Goal: Task Accomplishment & Management: Manage account settings

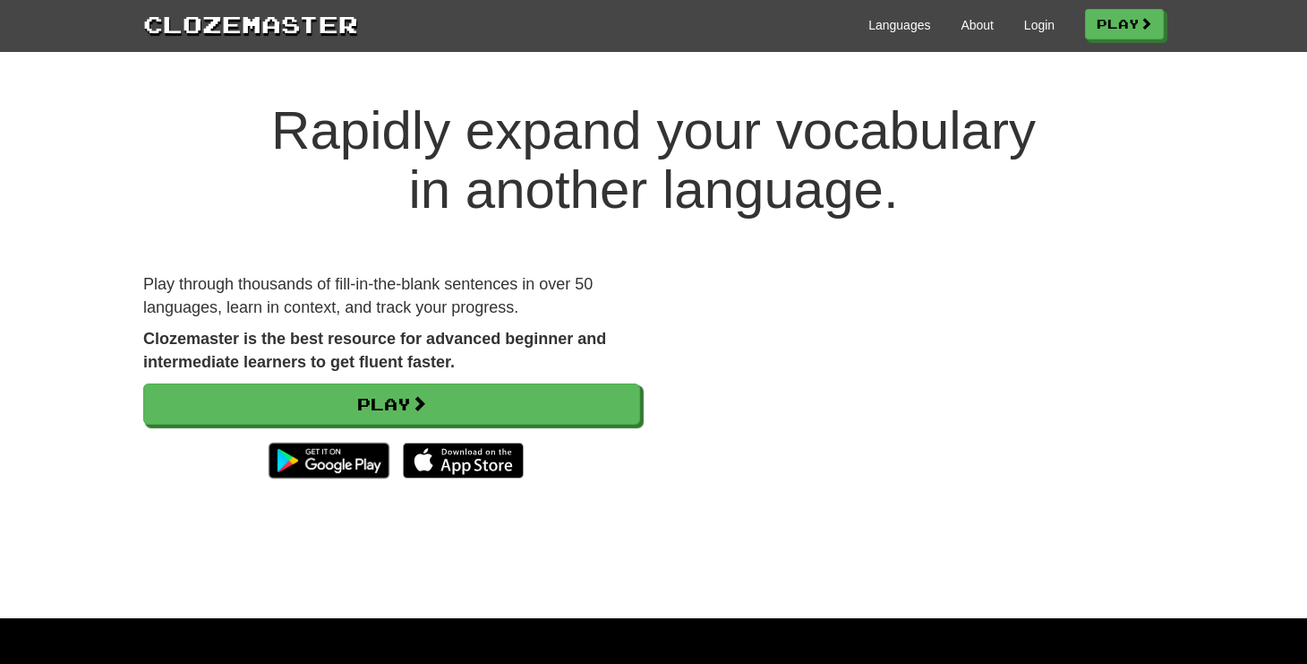
scroll to position [3, 0]
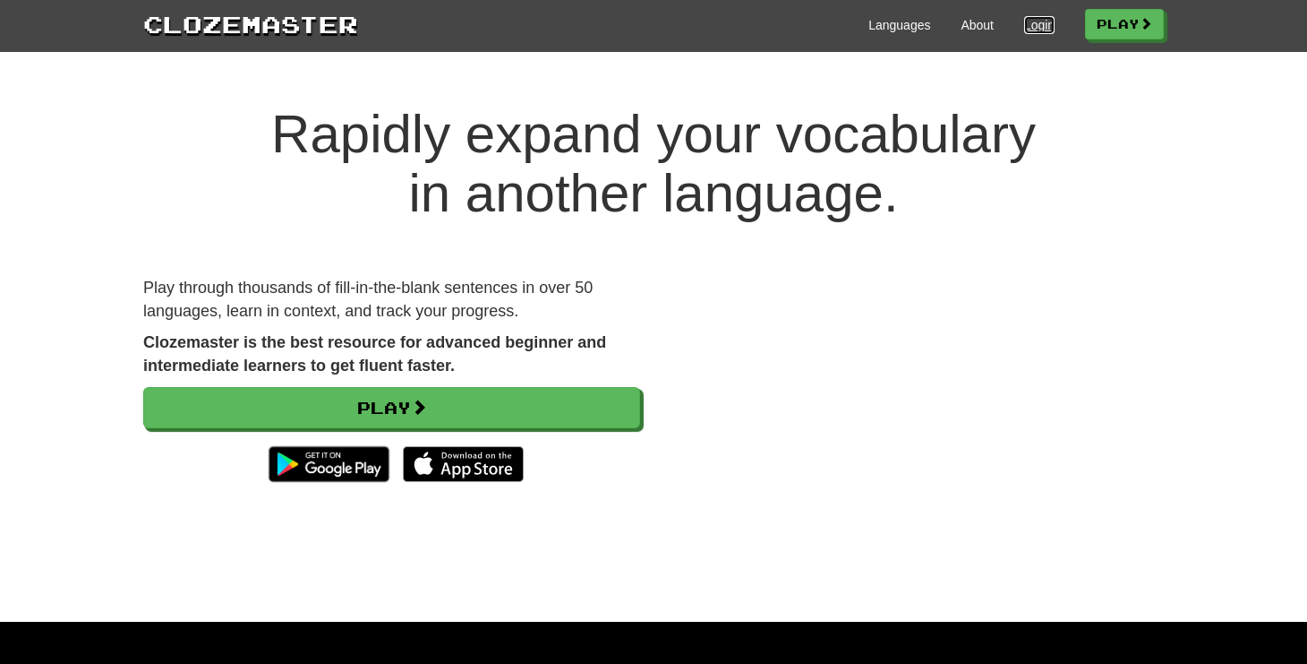
click at [1032, 26] on link "Login" at bounding box center [1039, 25] width 30 height 18
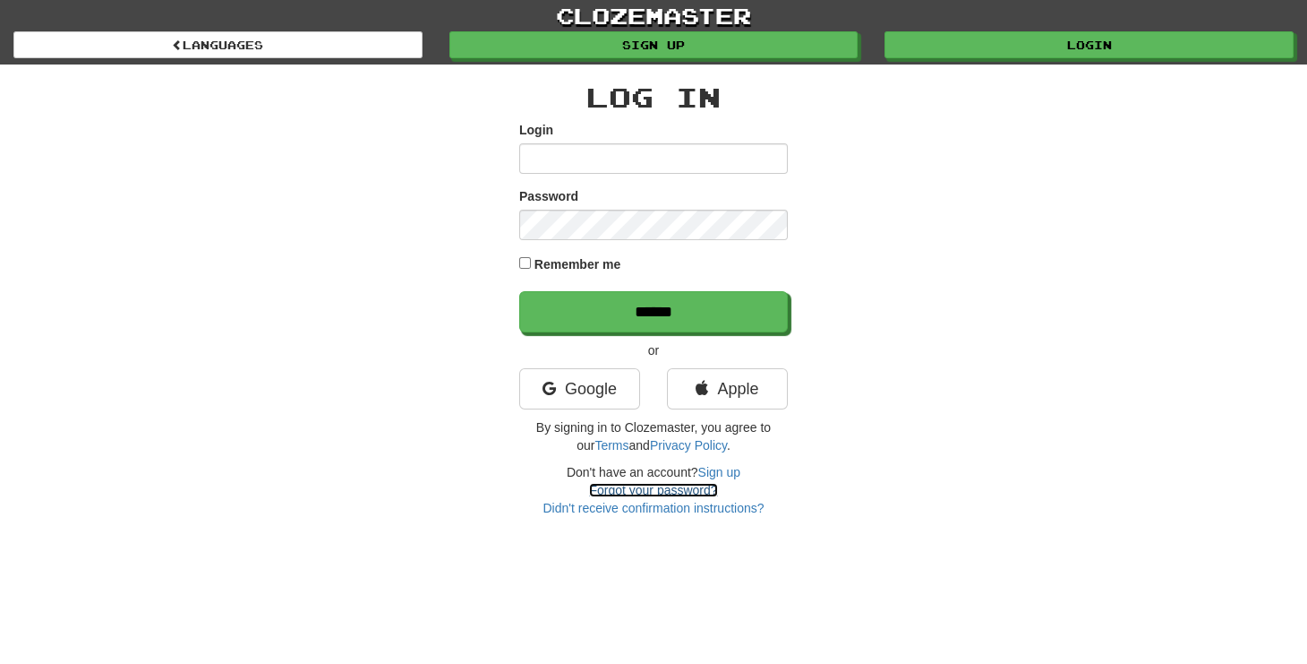
click at [678, 486] on link "Forgot your password?" at bounding box center [653, 490] width 128 height 14
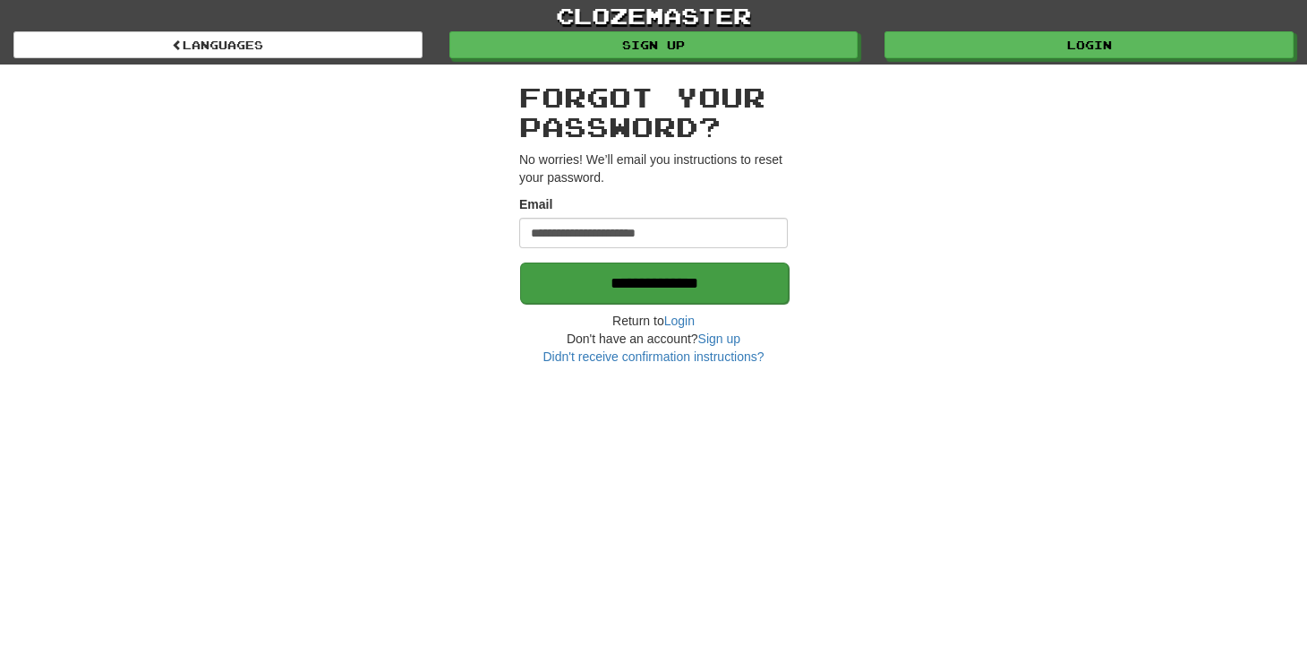
type input "**********"
click at [696, 275] on input "**********" at bounding box center [654, 282] width 269 height 41
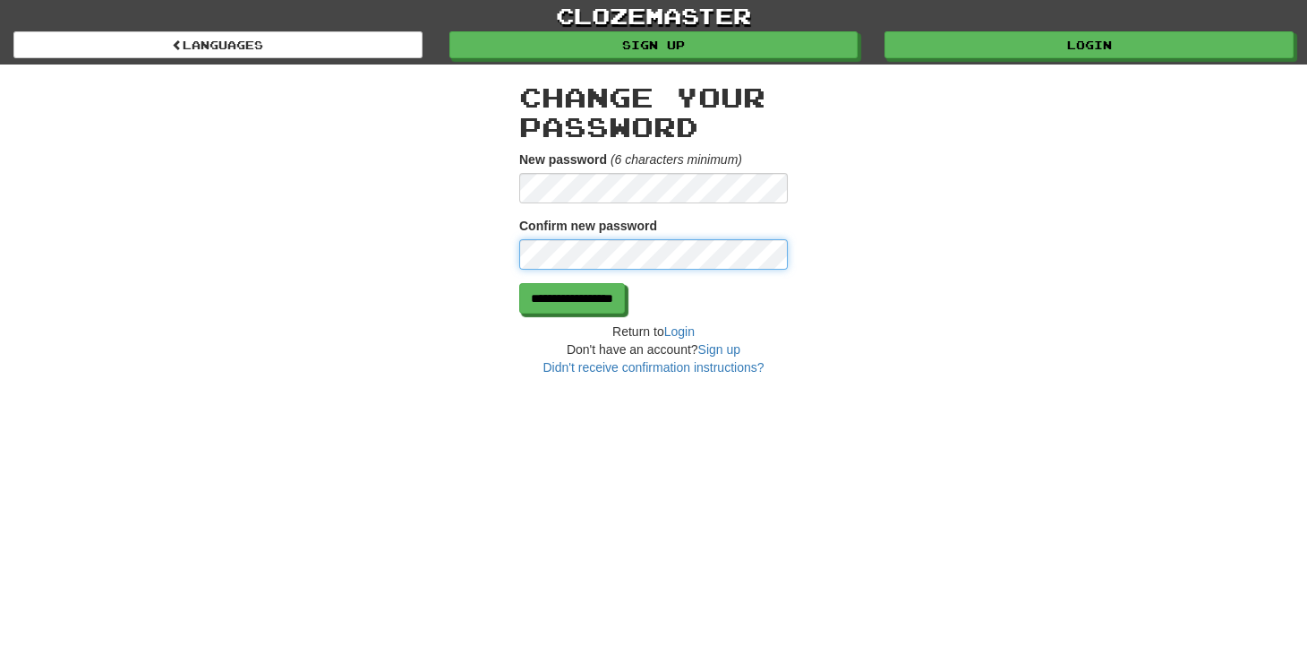
click at [519, 283] on input "**********" at bounding box center [572, 298] width 106 height 30
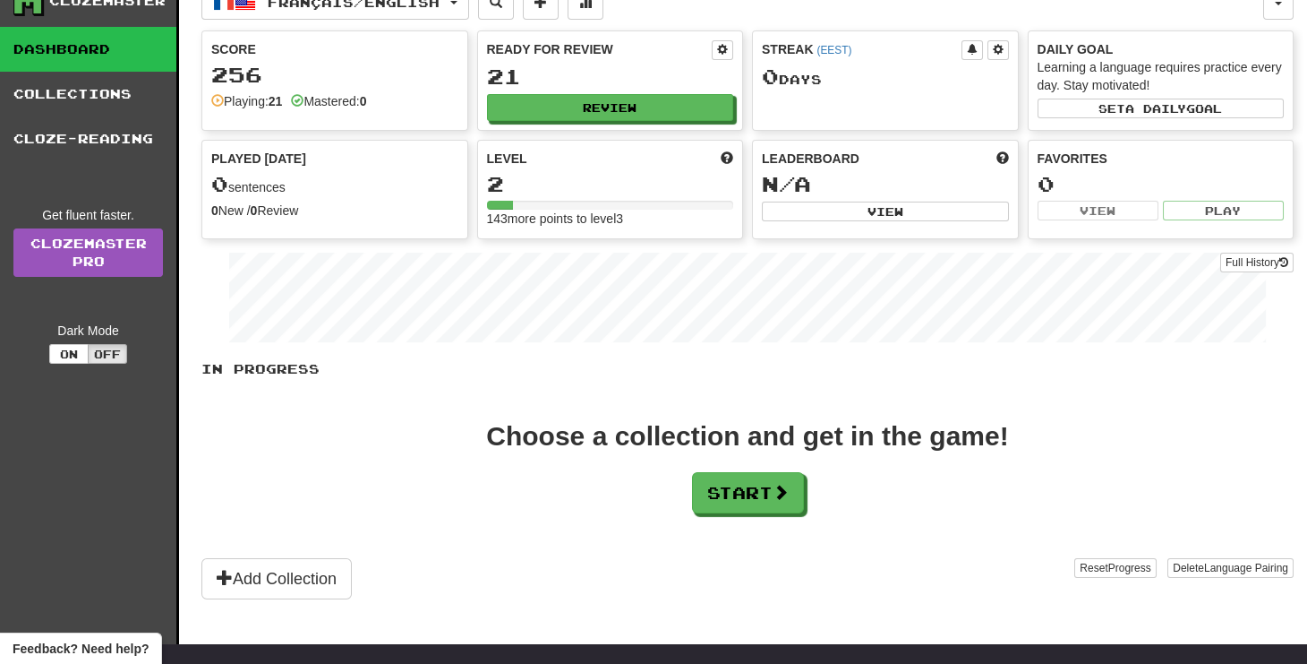
scroll to position [101, 0]
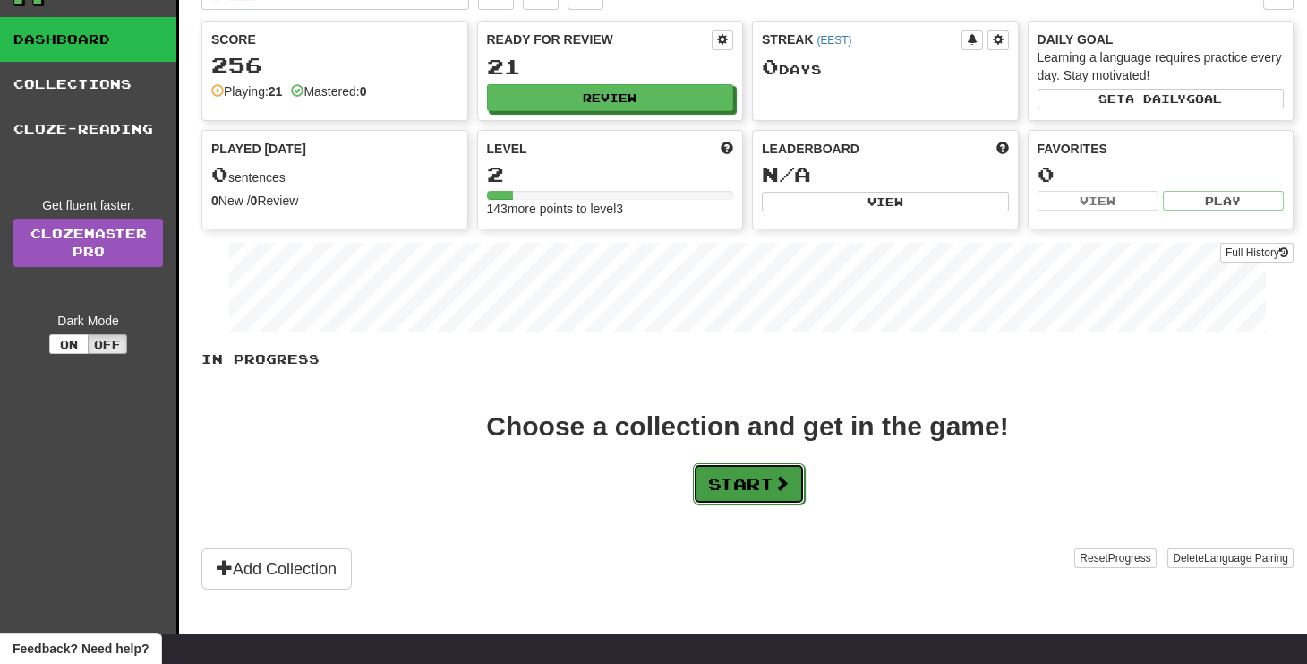
click at [734, 490] on button "Start" at bounding box center [749, 483] width 112 height 41
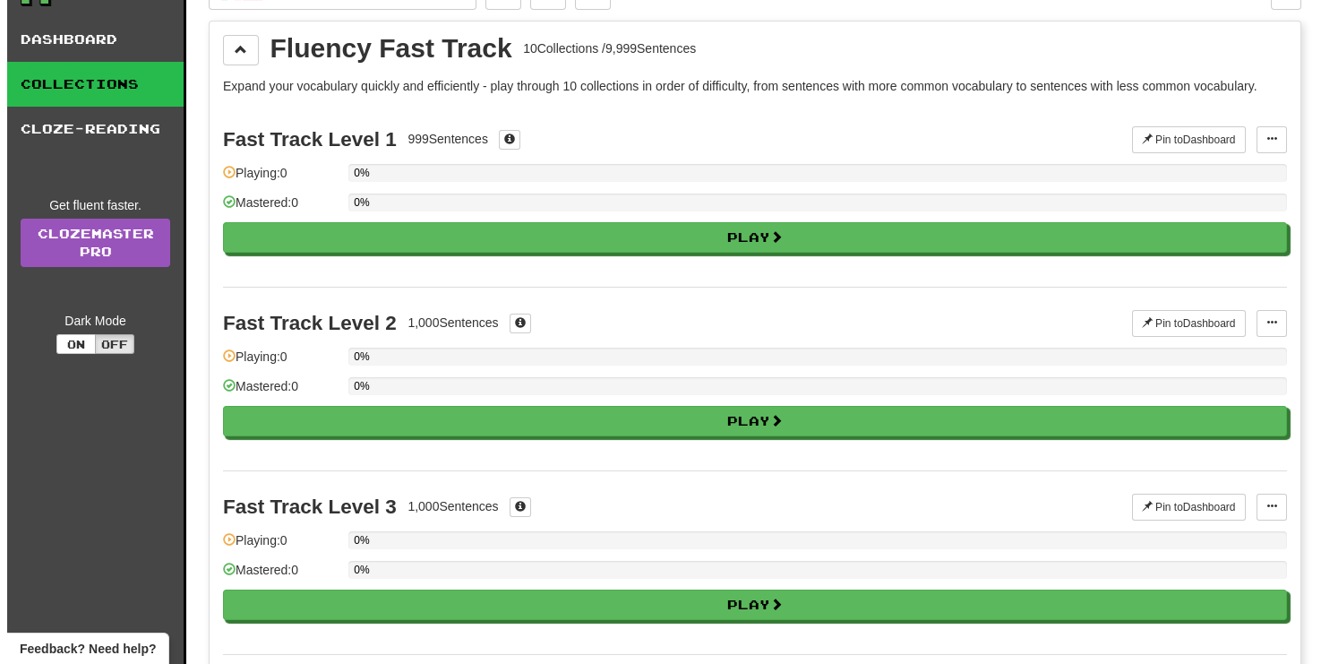
scroll to position [0, 0]
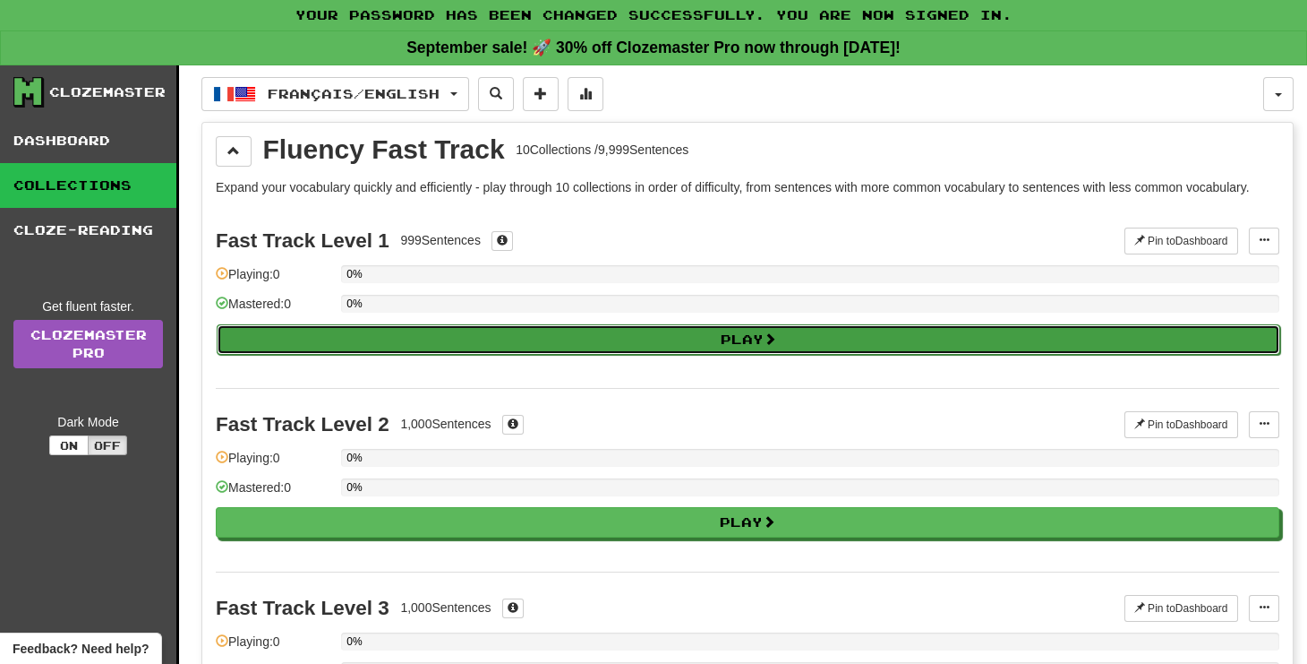
click at [745, 339] on button "Play" at bounding box center [749, 339] width 1064 height 30
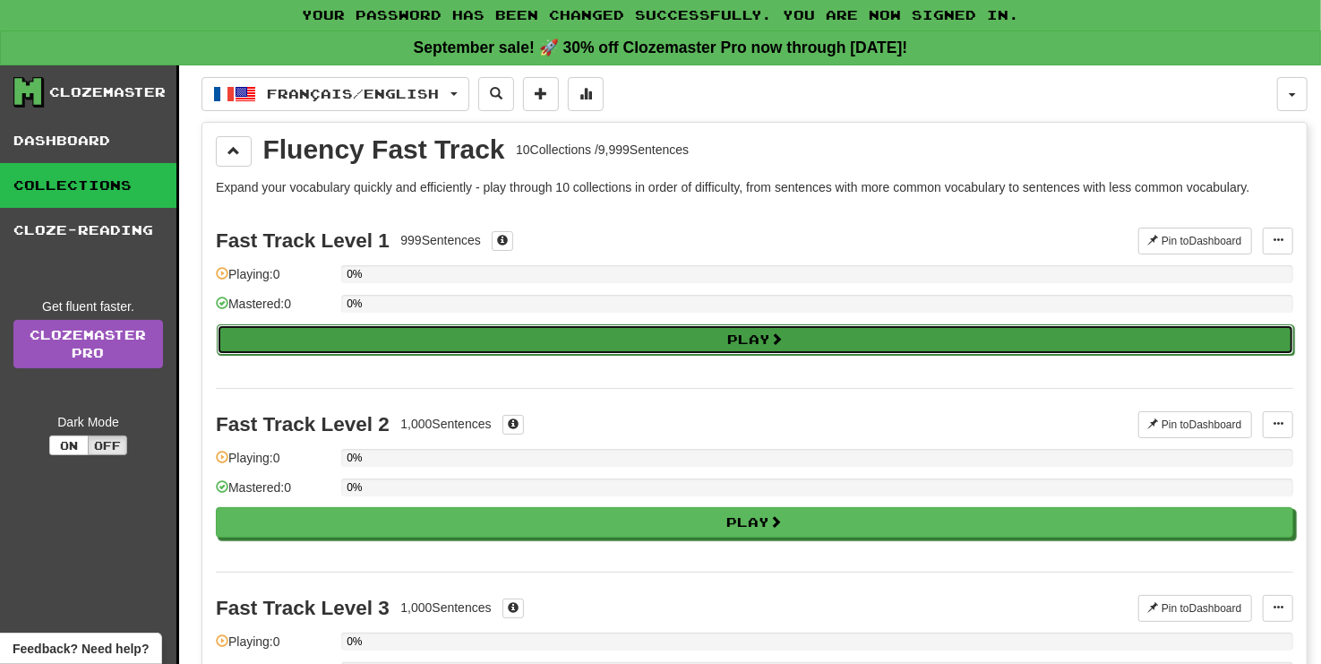
select select "**"
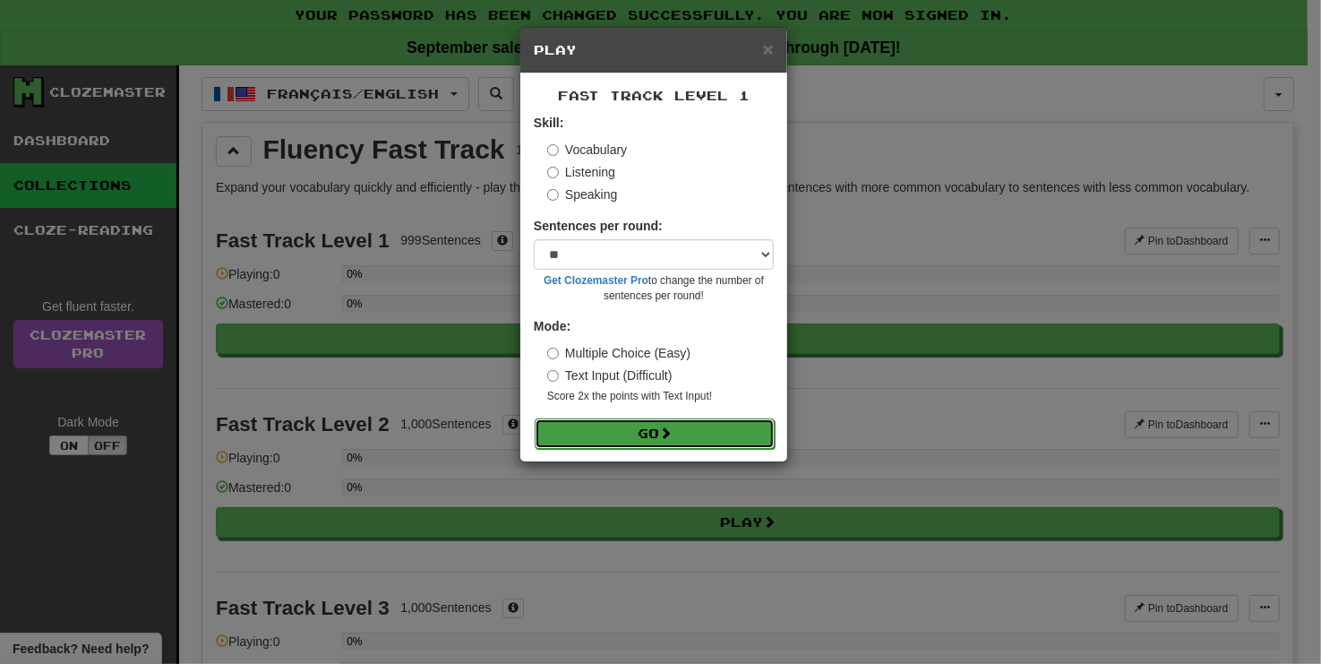
click at [726, 428] on button "Go" at bounding box center [655, 433] width 240 height 30
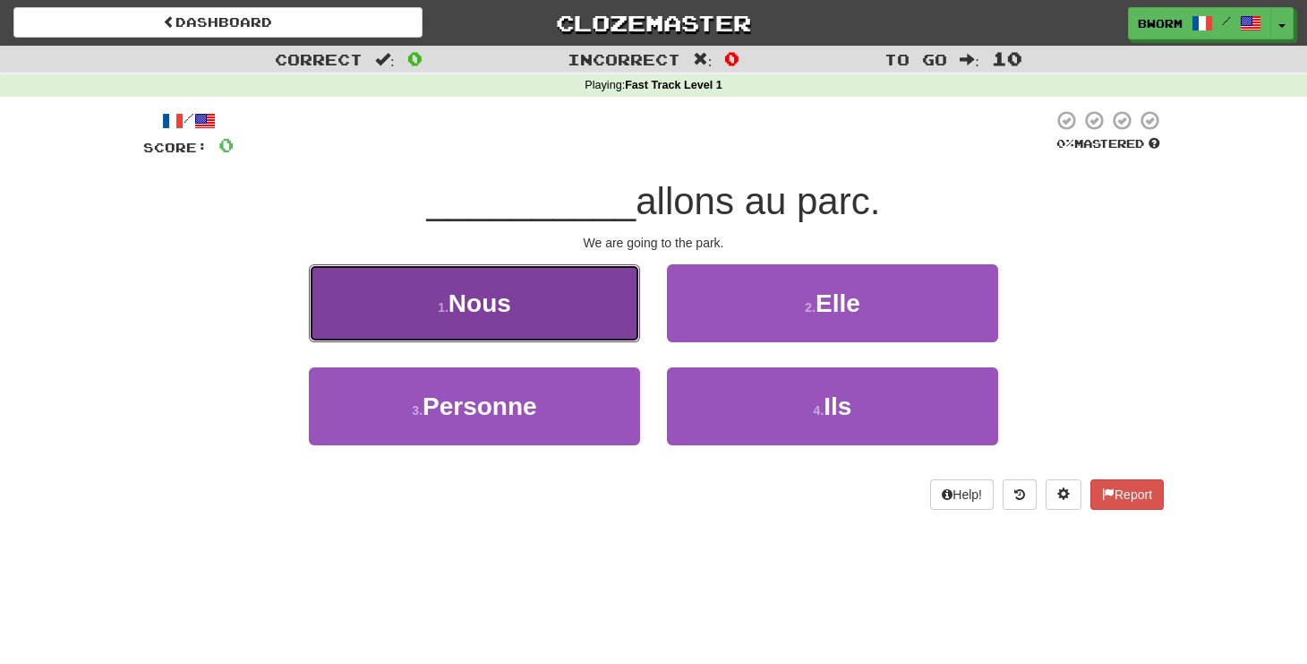
click at [581, 270] on button "1 . Nous" at bounding box center [474, 303] width 331 height 78
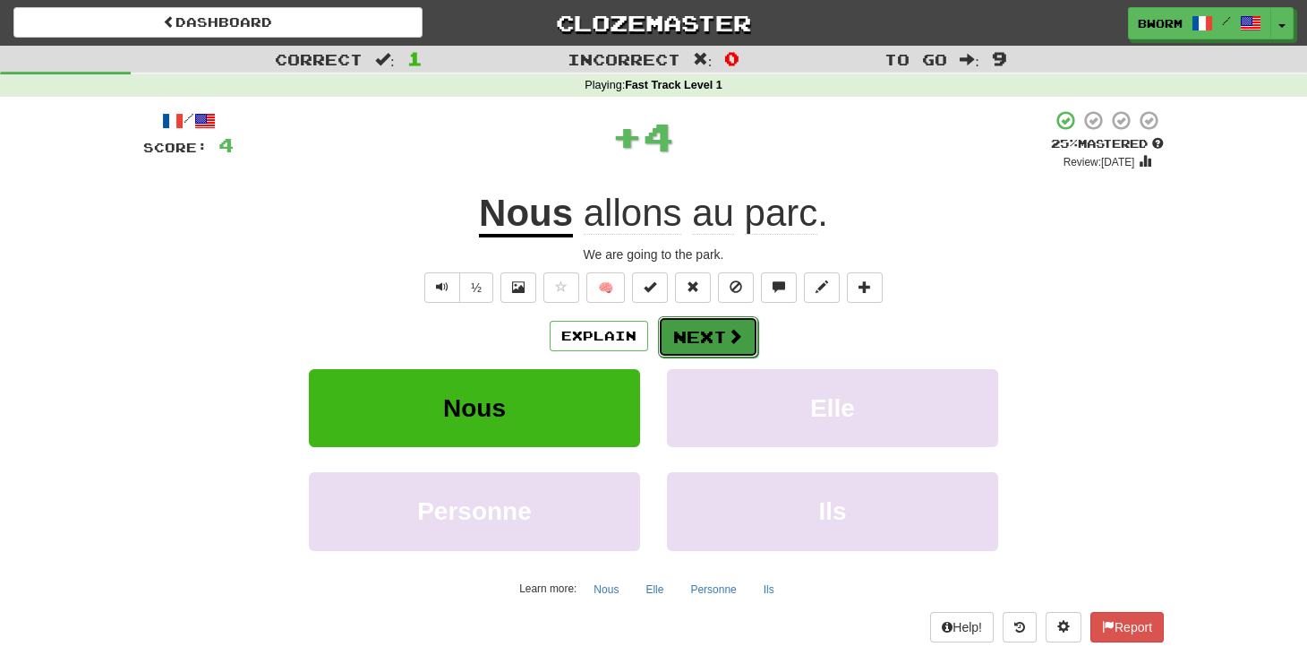
click at [727, 343] on span at bounding box center [735, 336] width 16 height 16
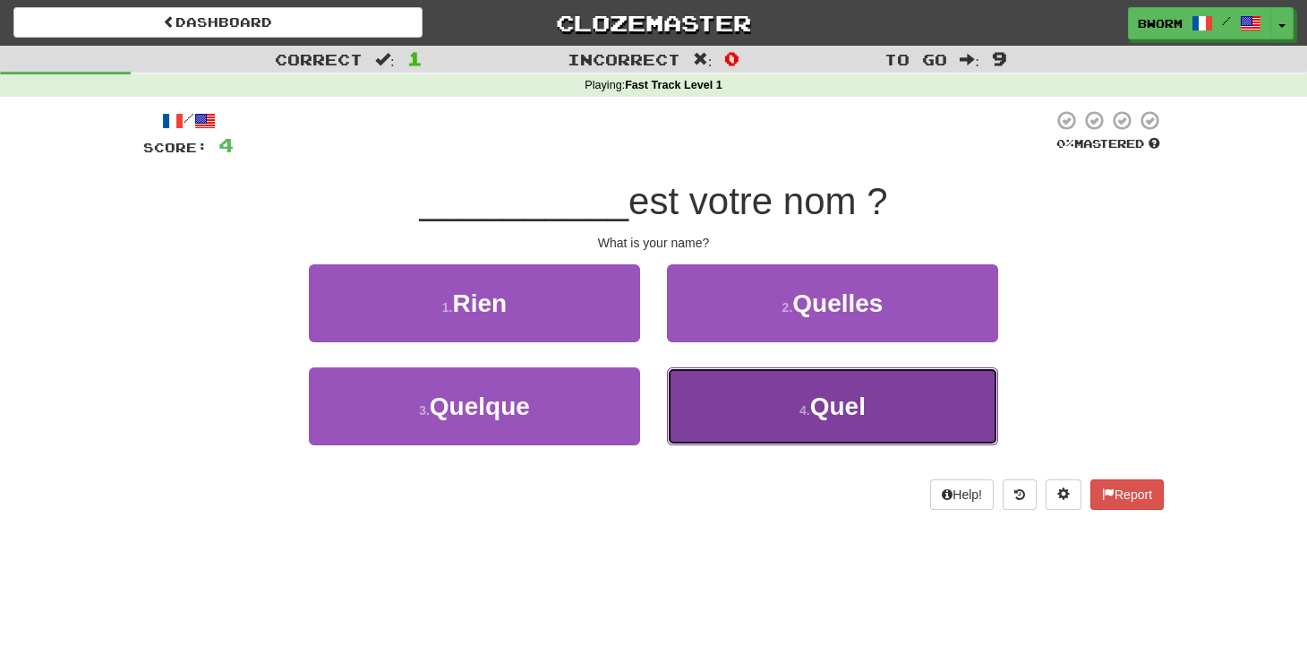
click at [713, 396] on button "4 . Quel" at bounding box center [832, 406] width 331 height 78
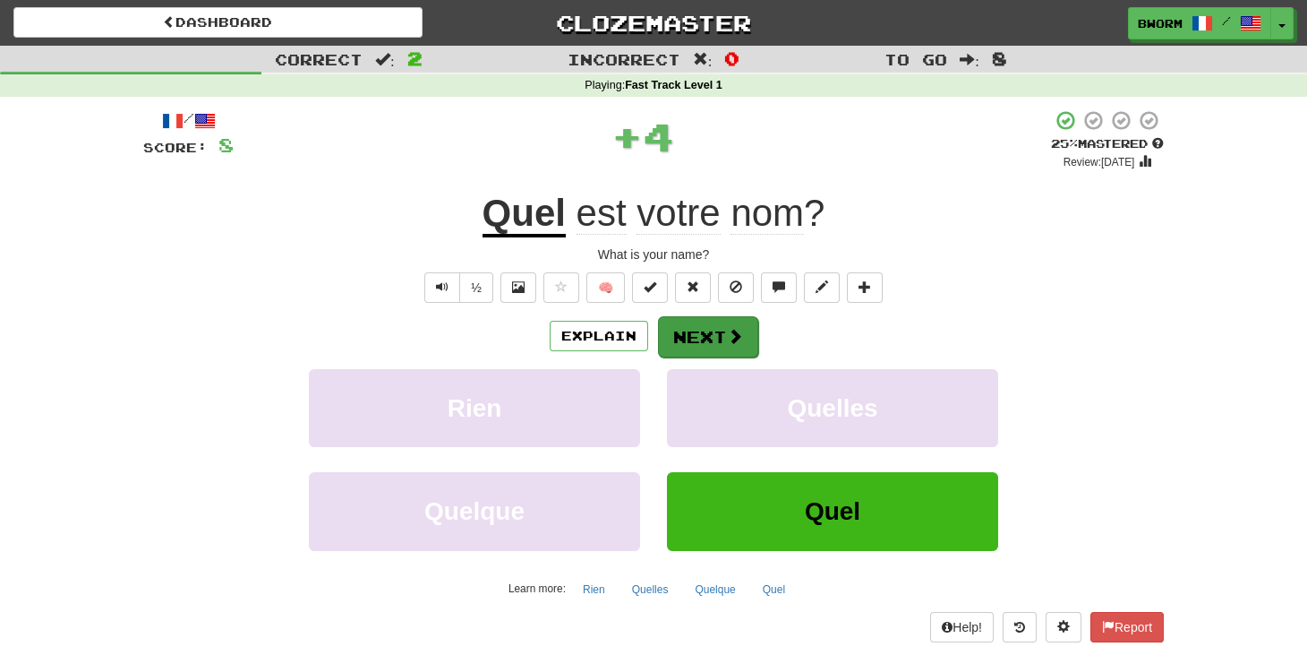
drag, startPoint x: 711, startPoint y: 359, endPoint x: 711, endPoint y: 340, distance: 18.8
click at [711, 340] on div "Explain Next Rien Quelles Quelque Quel Learn more: Rien Quelles Quelque Quel" at bounding box center [653, 458] width 1021 height 287
click at [711, 340] on button "Next" at bounding box center [708, 336] width 100 height 41
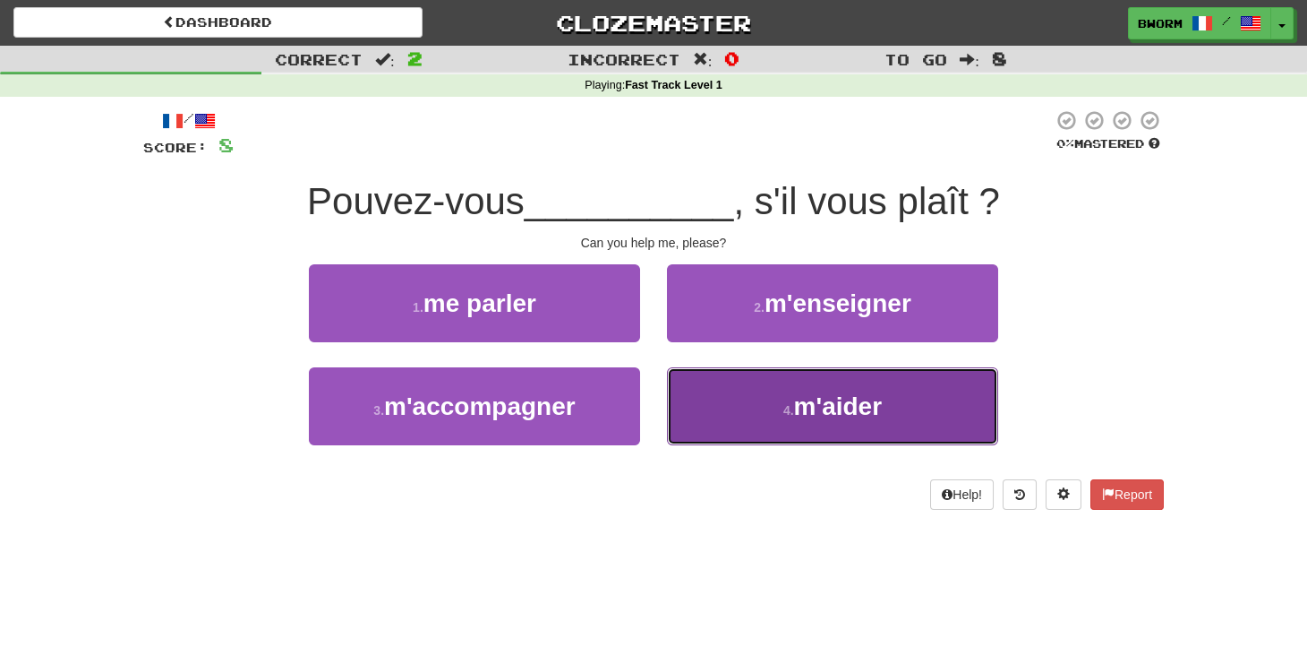
click at [669, 407] on button "4 . m'aider" at bounding box center [832, 406] width 331 height 78
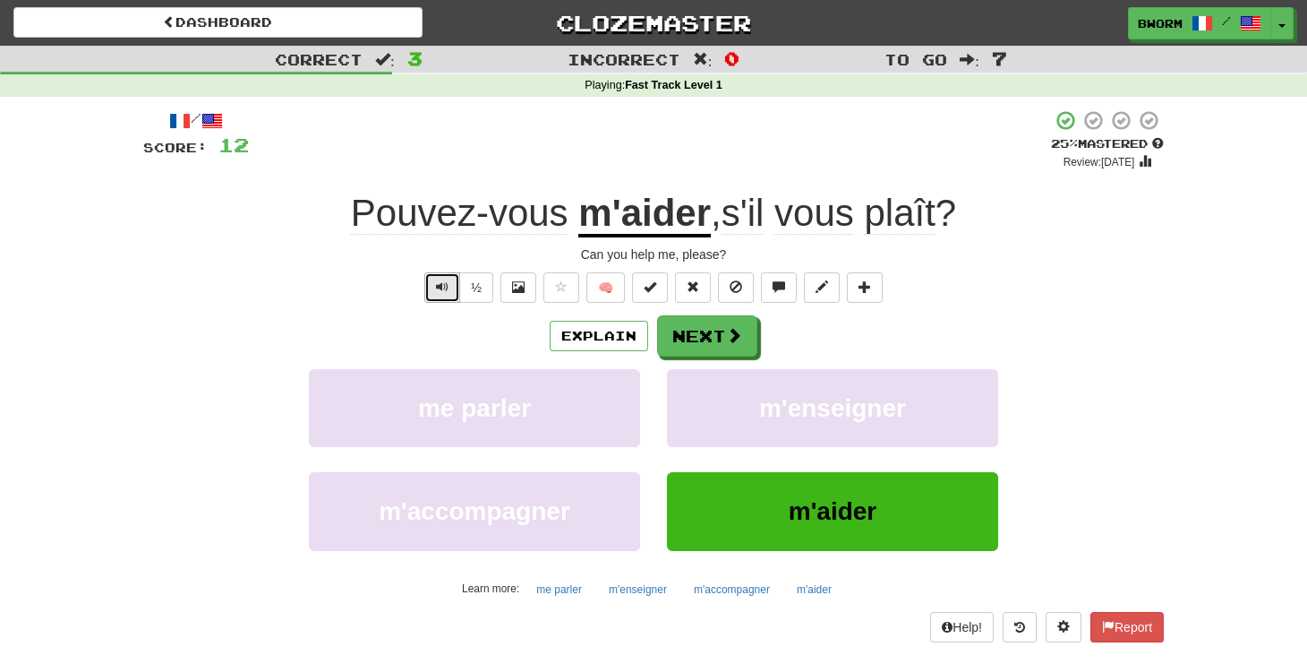
click at [443, 299] on button "Text-to-speech controls" at bounding box center [442, 287] width 36 height 30
click at [707, 336] on button "Next" at bounding box center [708, 336] width 100 height 41
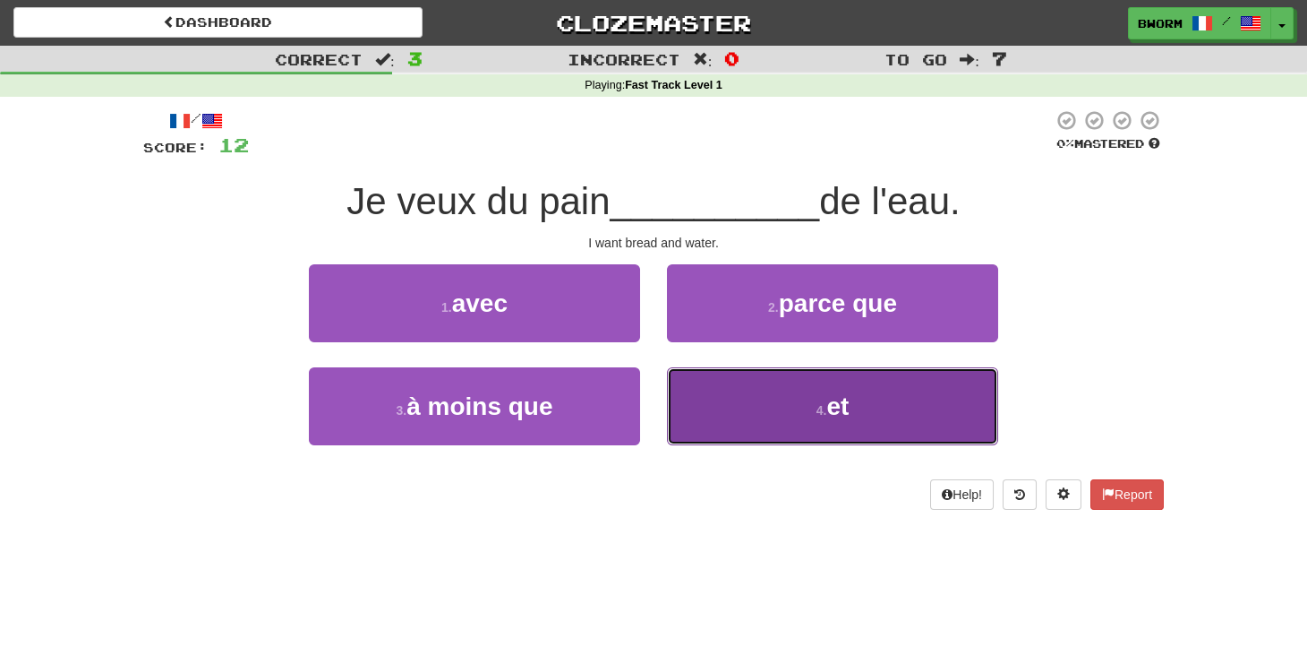
click at [726, 411] on button "4 . et" at bounding box center [832, 406] width 331 height 78
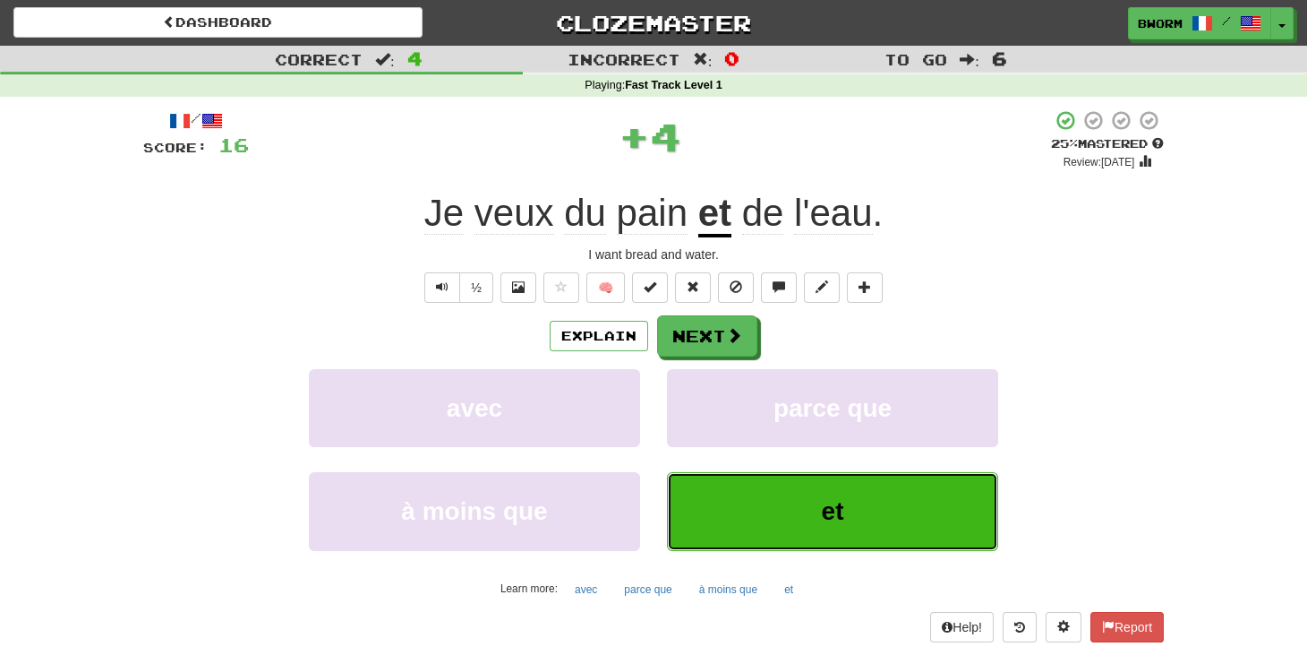
scroll to position [23, 0]
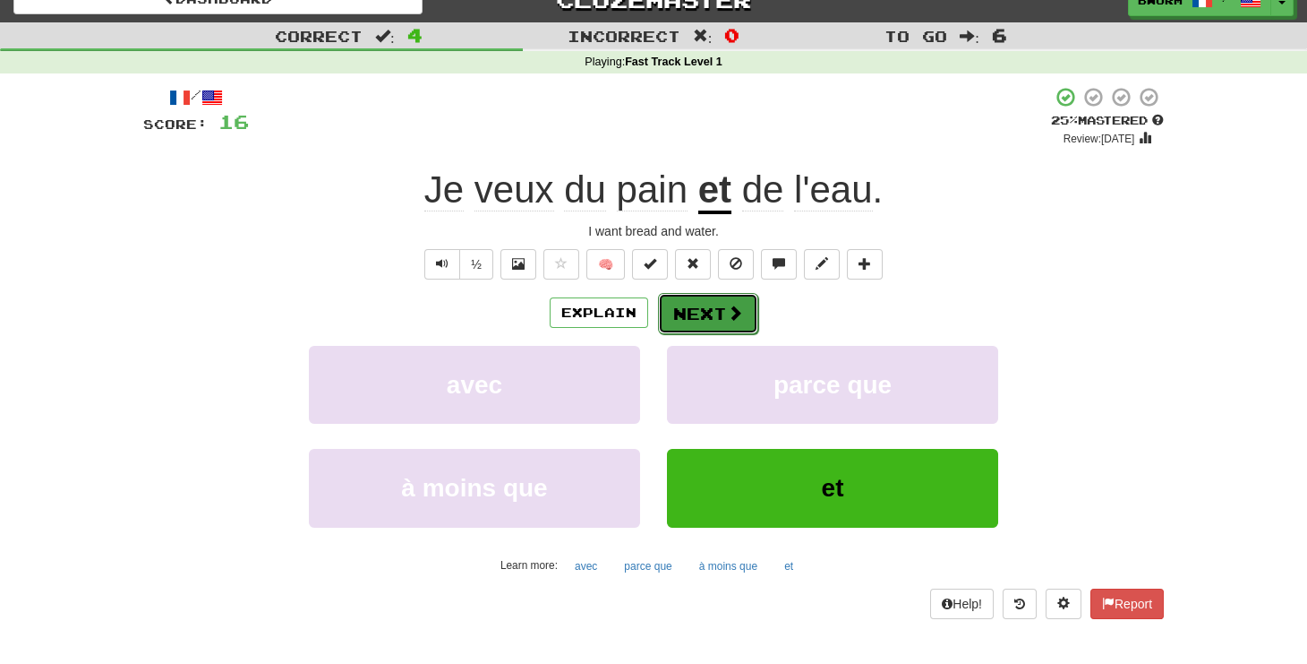
click at [720, 311] on button "Next" at bounding box center [708, 313] width 100 height 41
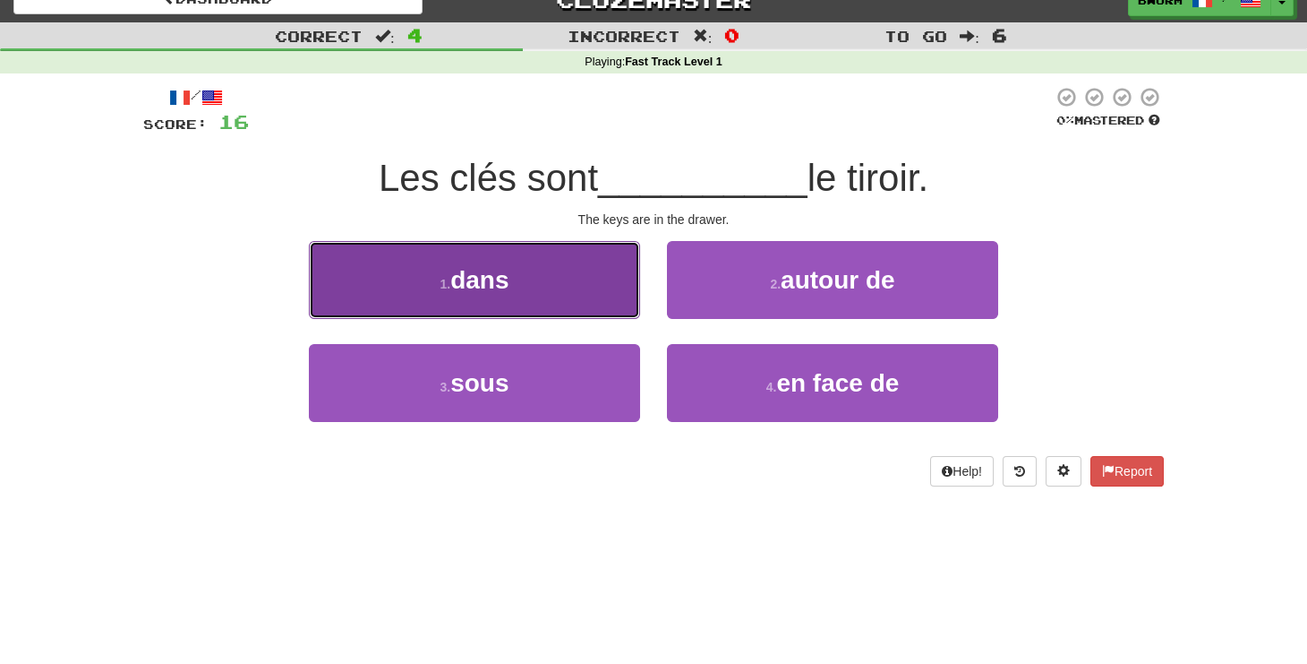
click at [618, 313] on button "1 . dans" at bounding box center [474, 280] width 331 height 78
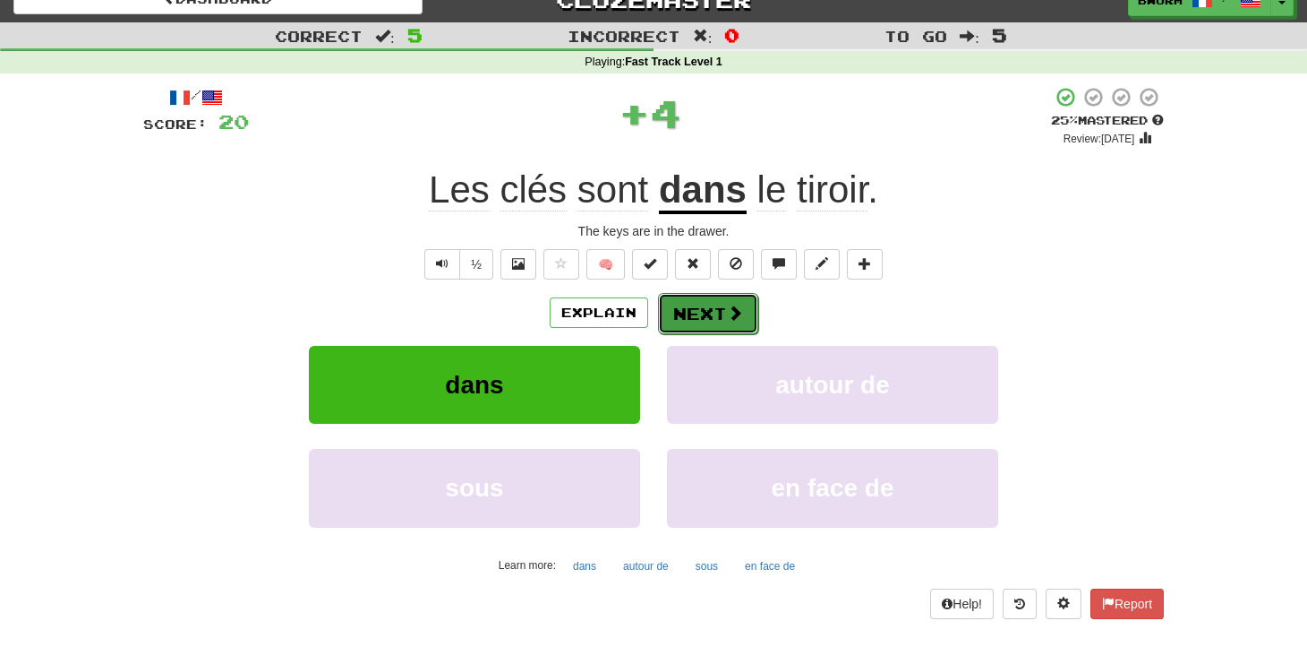
click at [715, 313] on button "Next" at bounding box center [708, 313] width 100 height 41
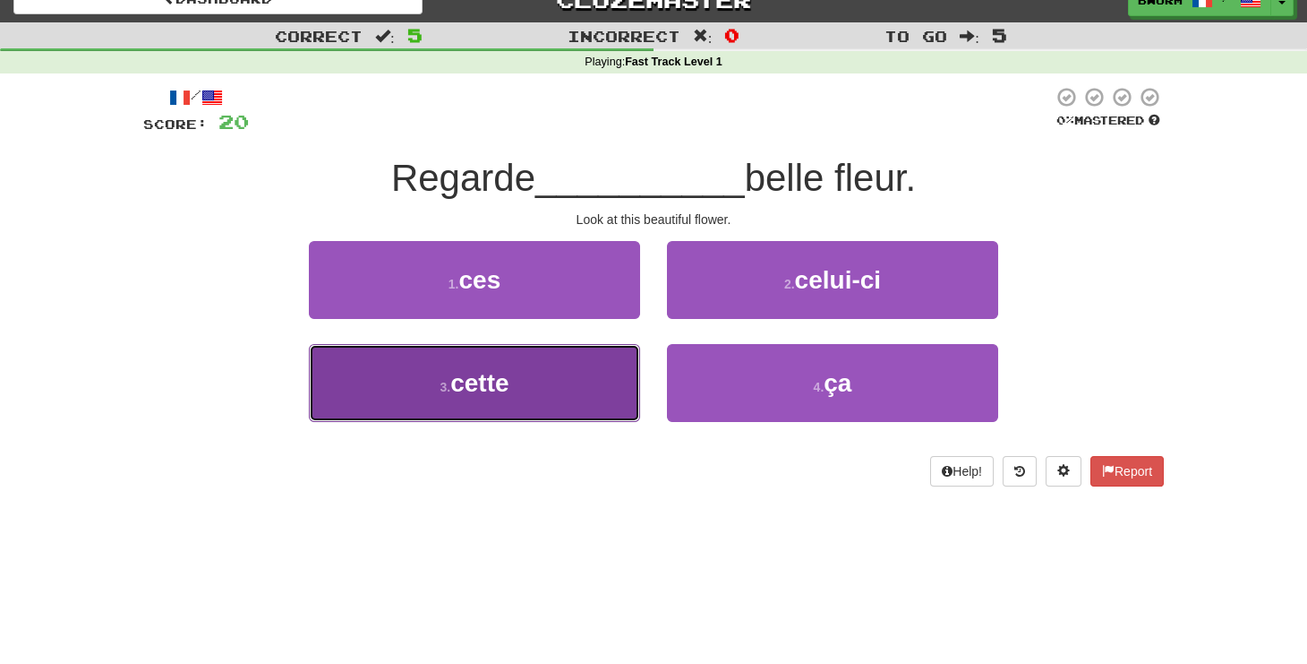
click at [613, 416] on button "3 . cette" at bounding box center [474, 383] width 331 height 78
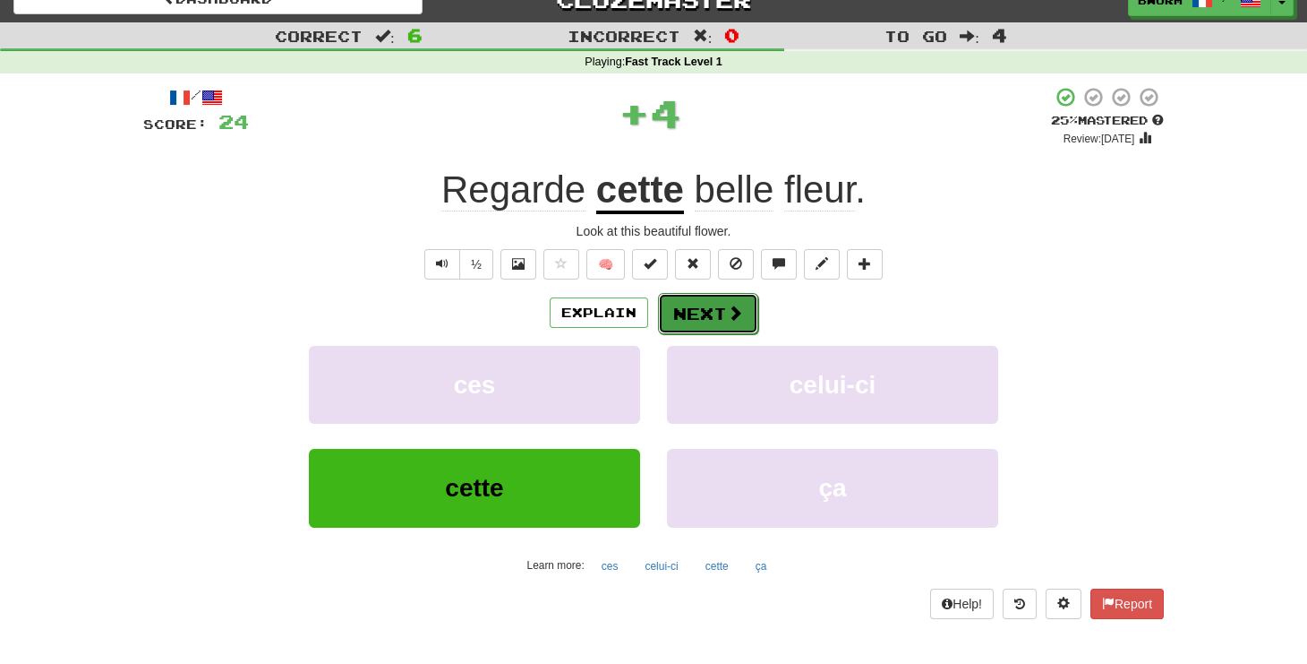
click at [747, 302] on button "Next" at bounding box center [708, 313] width 100 height 41
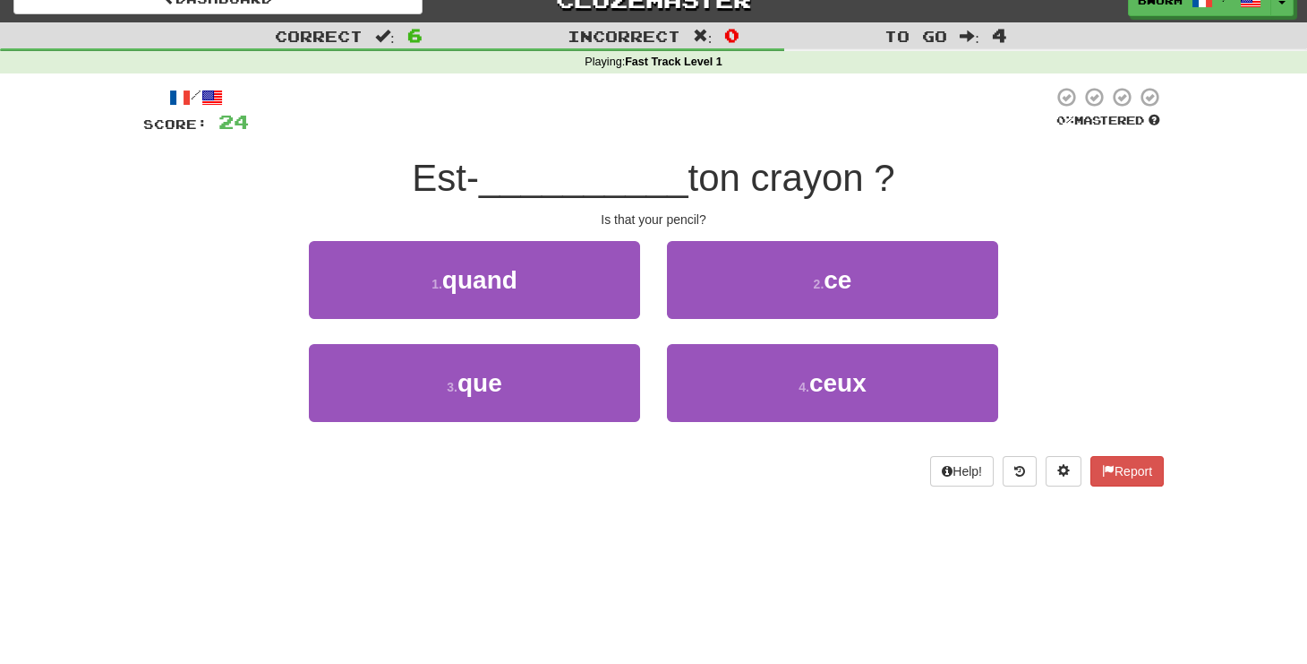
scroll to position [0, 0]
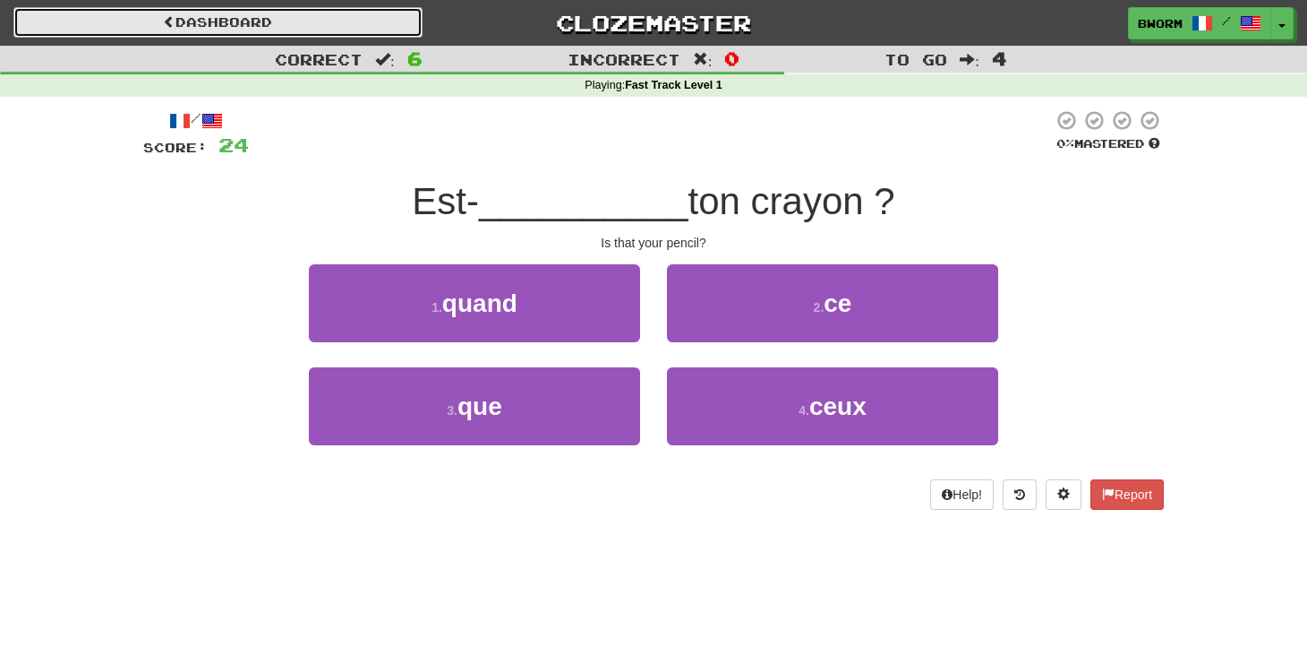
click at [359, 13] on link "Dashboard" at bounding box center [217, 22] width 409 height 30
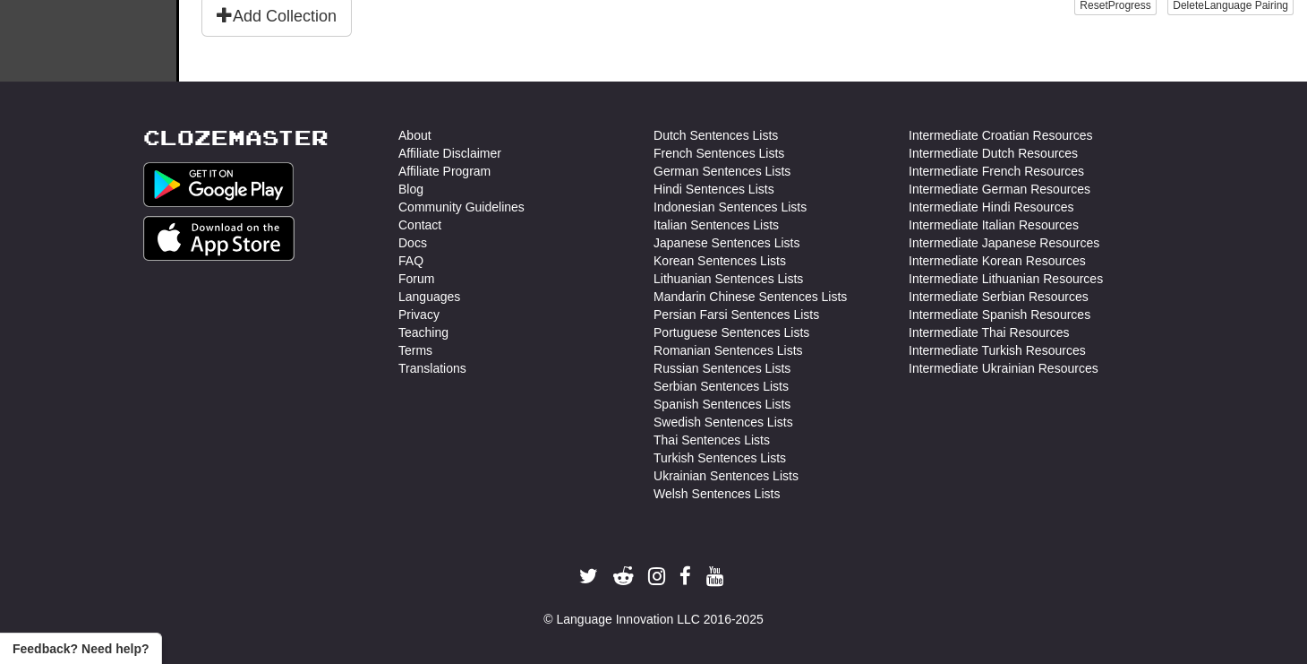
scroll to position [658, 0]
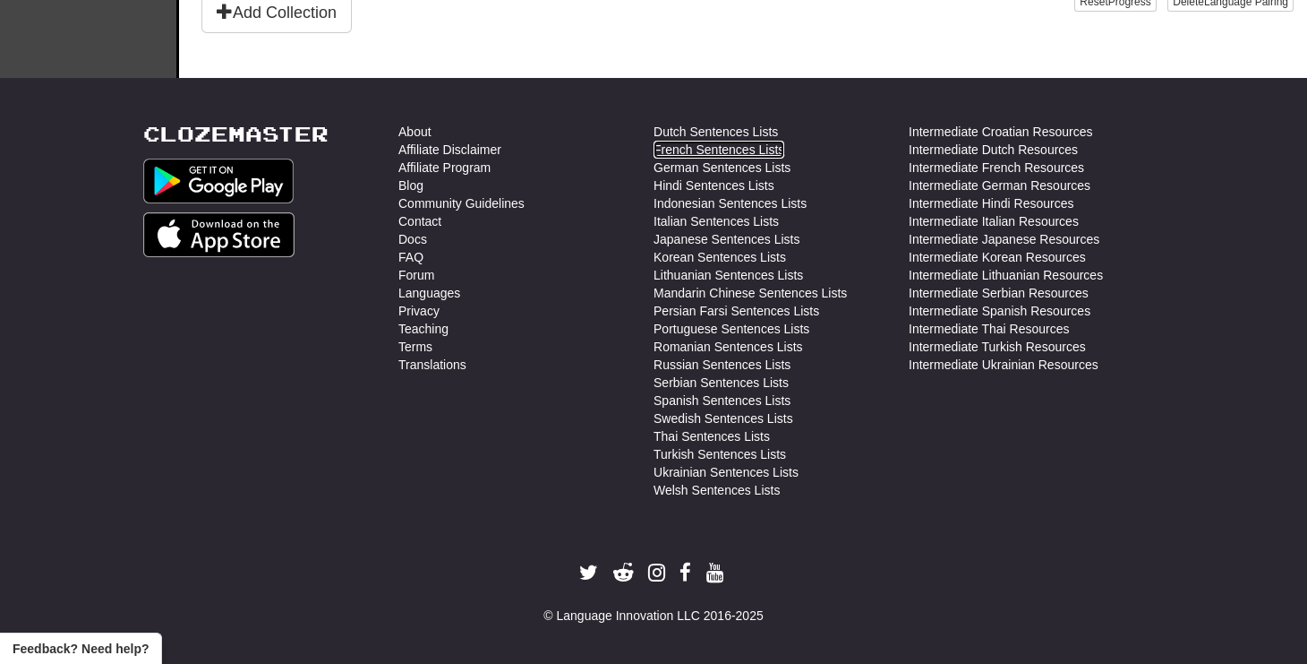
click at [761, 144] on link "French Sentences Lists" at bounding box center [719, 150] width 131 height 18
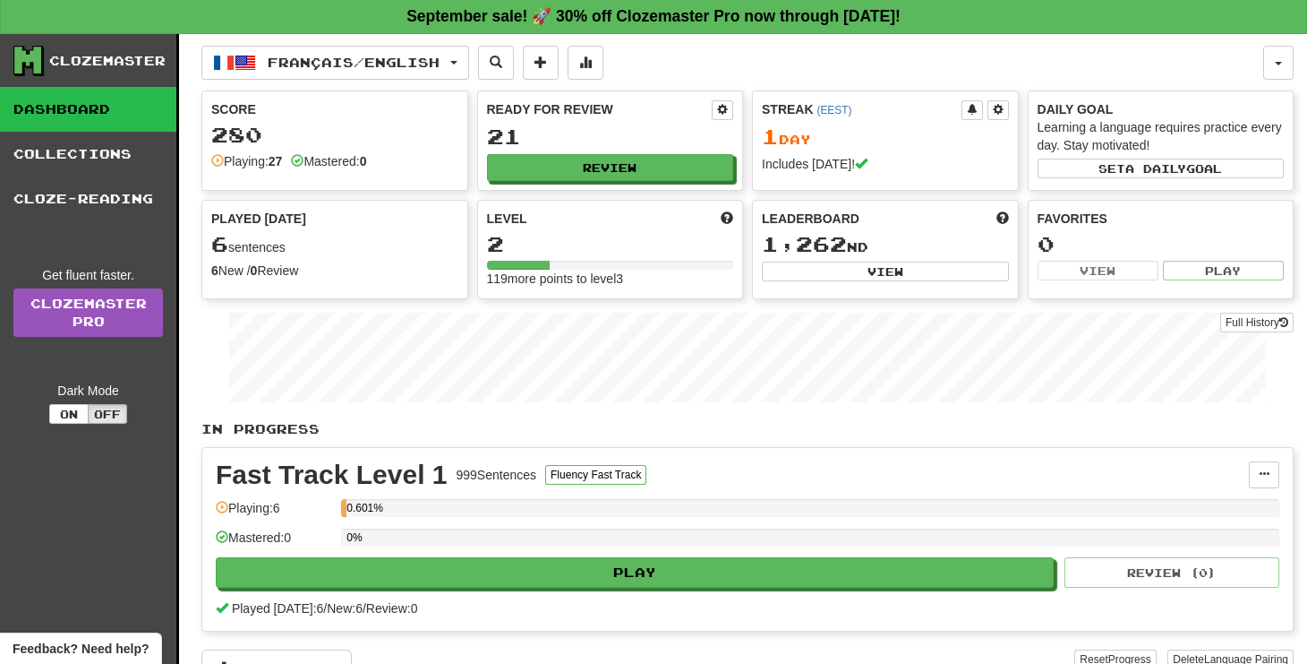
scroll to position [0, 0]
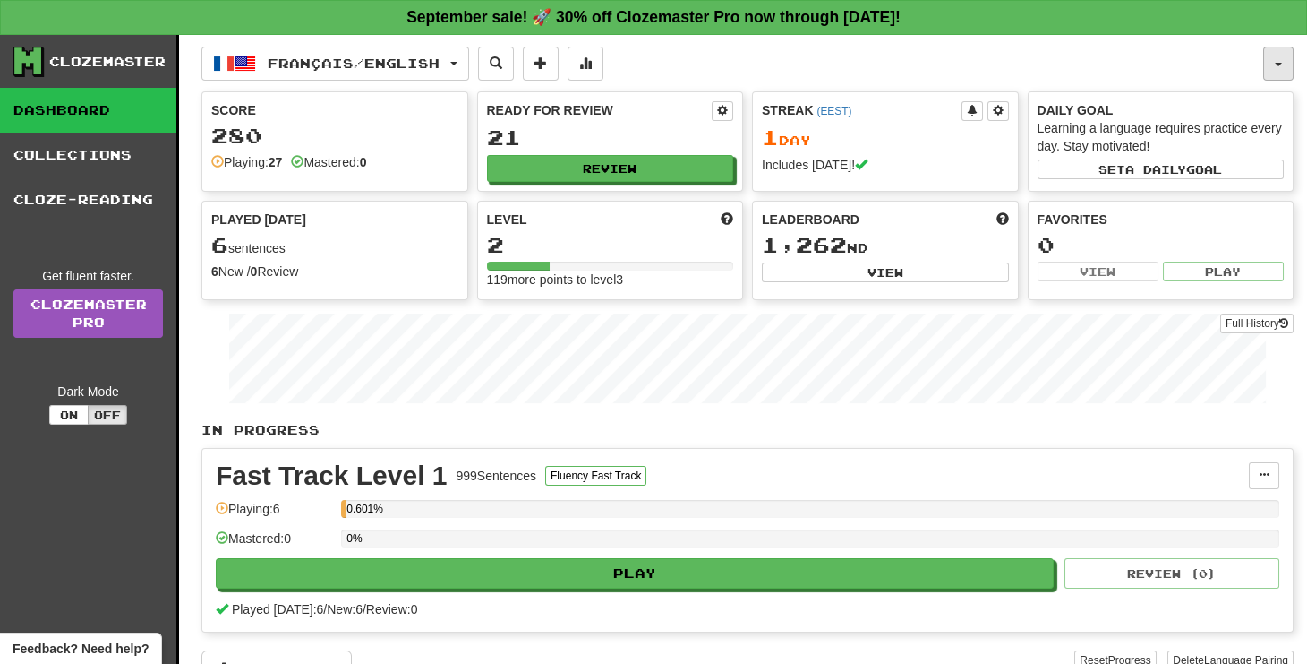
click at [1277, 48] on button "button" at bounding box center [1279, 64] width 30 height 34
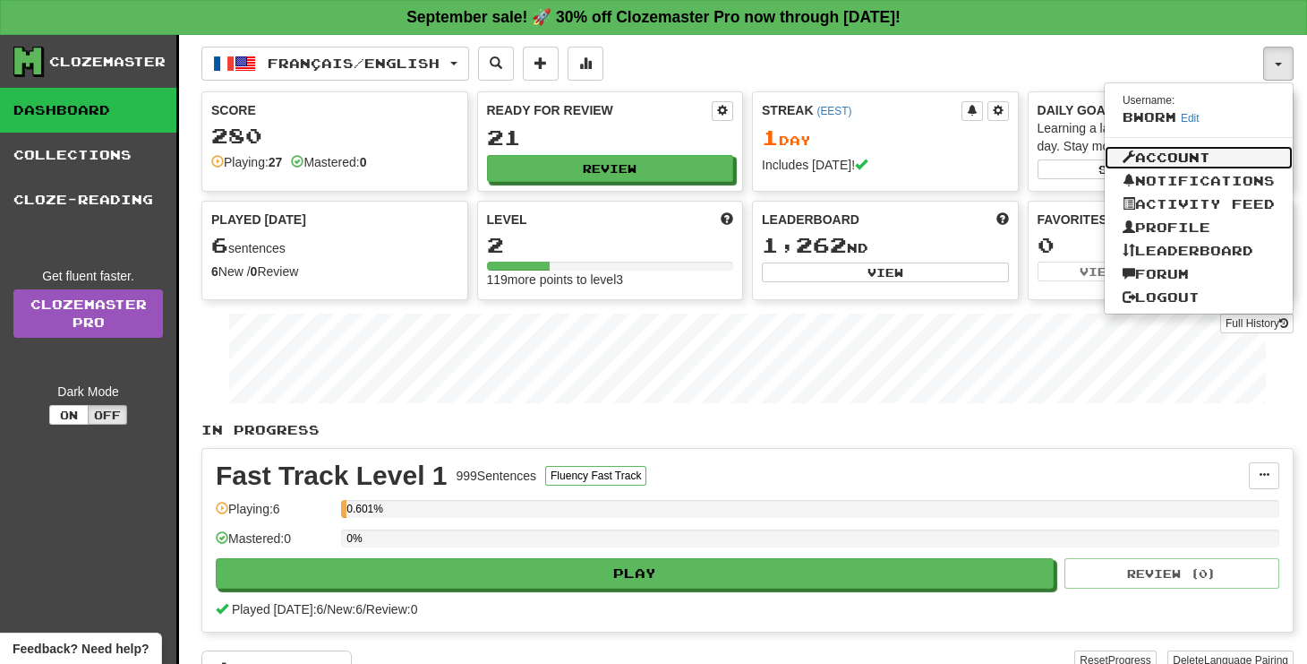
click at [1251, 165] on link "Account" at bounding box center [1199, 157] width 188 height 23
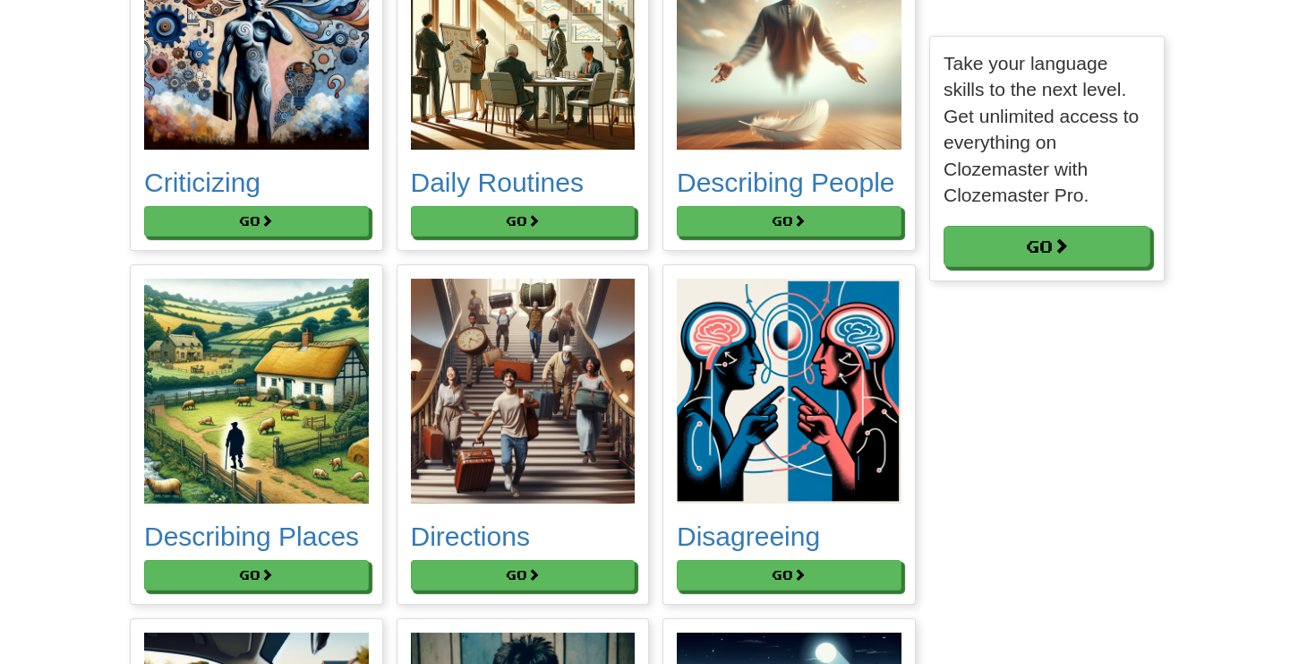
scroll to position [2573, 0]
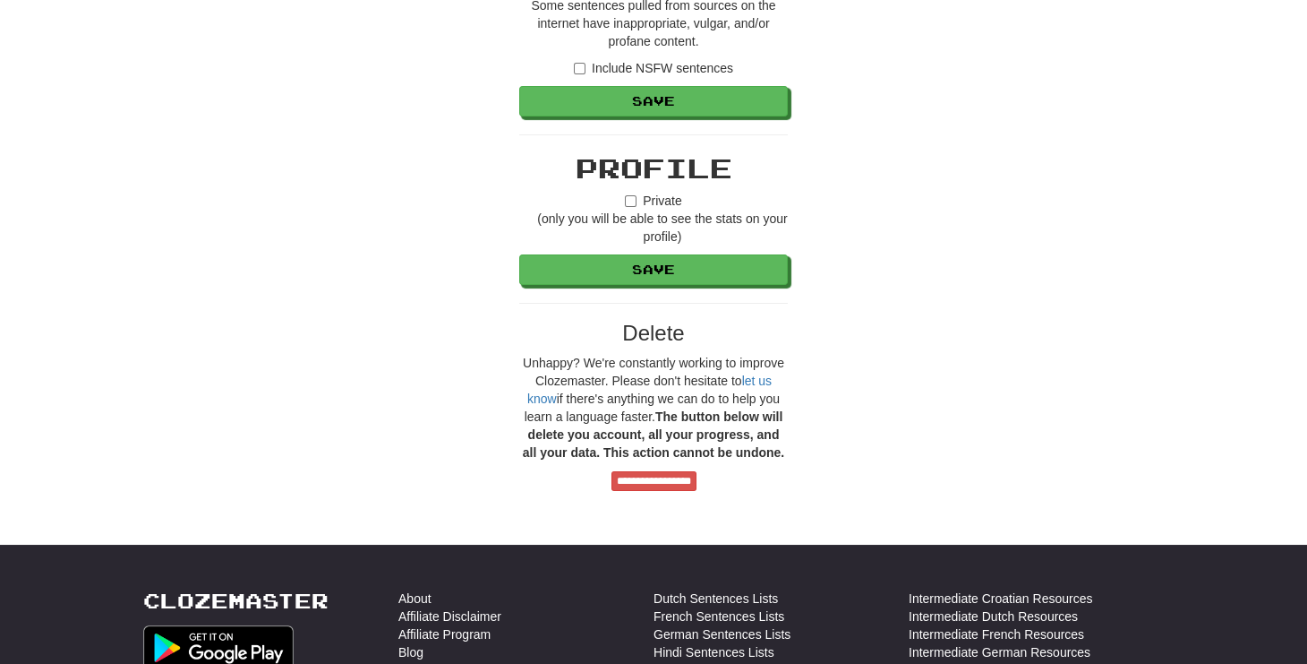
scroll to position [1532, 0]
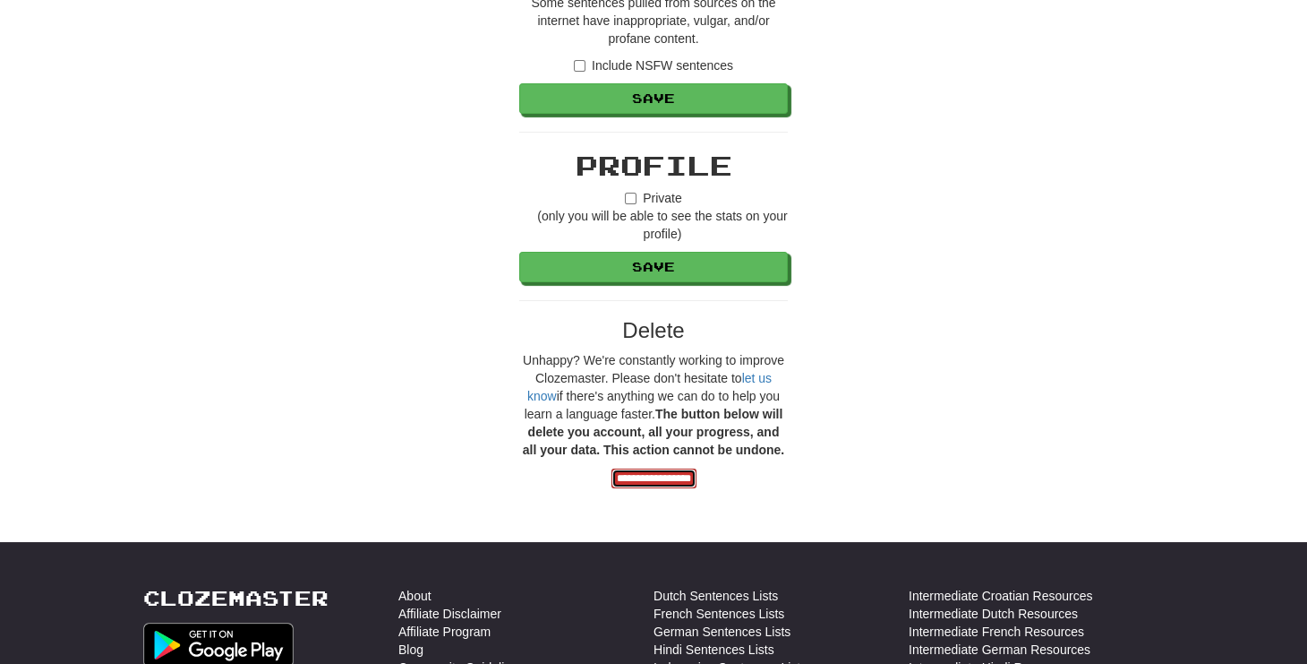
click at [697, 470] on input "**********" at bounding box center [654, 478] width 85 height 20
